Goal: Task Accomplishment & Management: Manage account settings

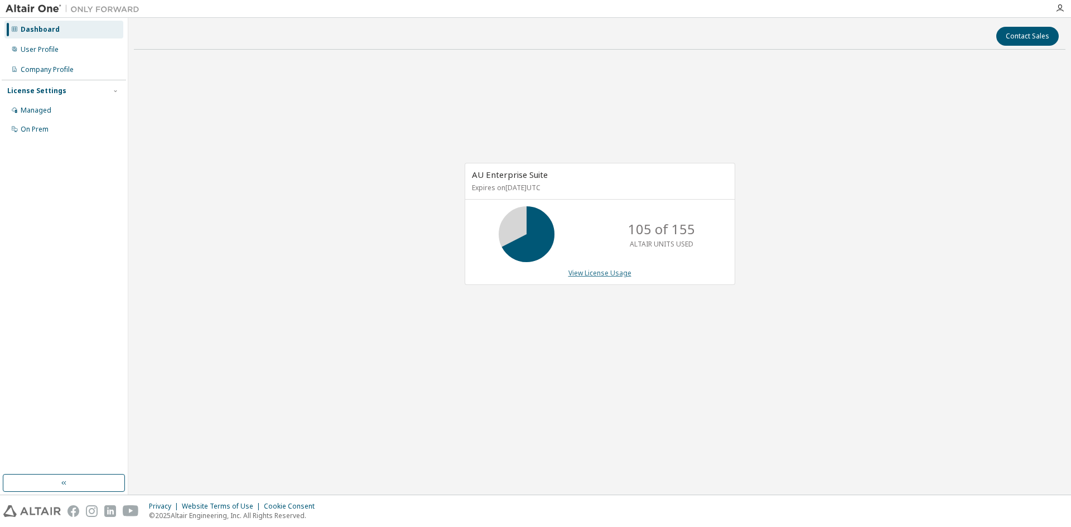
click at [596, 270] on link "View License Usage" at bounding box center [600, 272] width 63 height 9
